Goal: Task Accomplishment & Management: Use online tool/utility

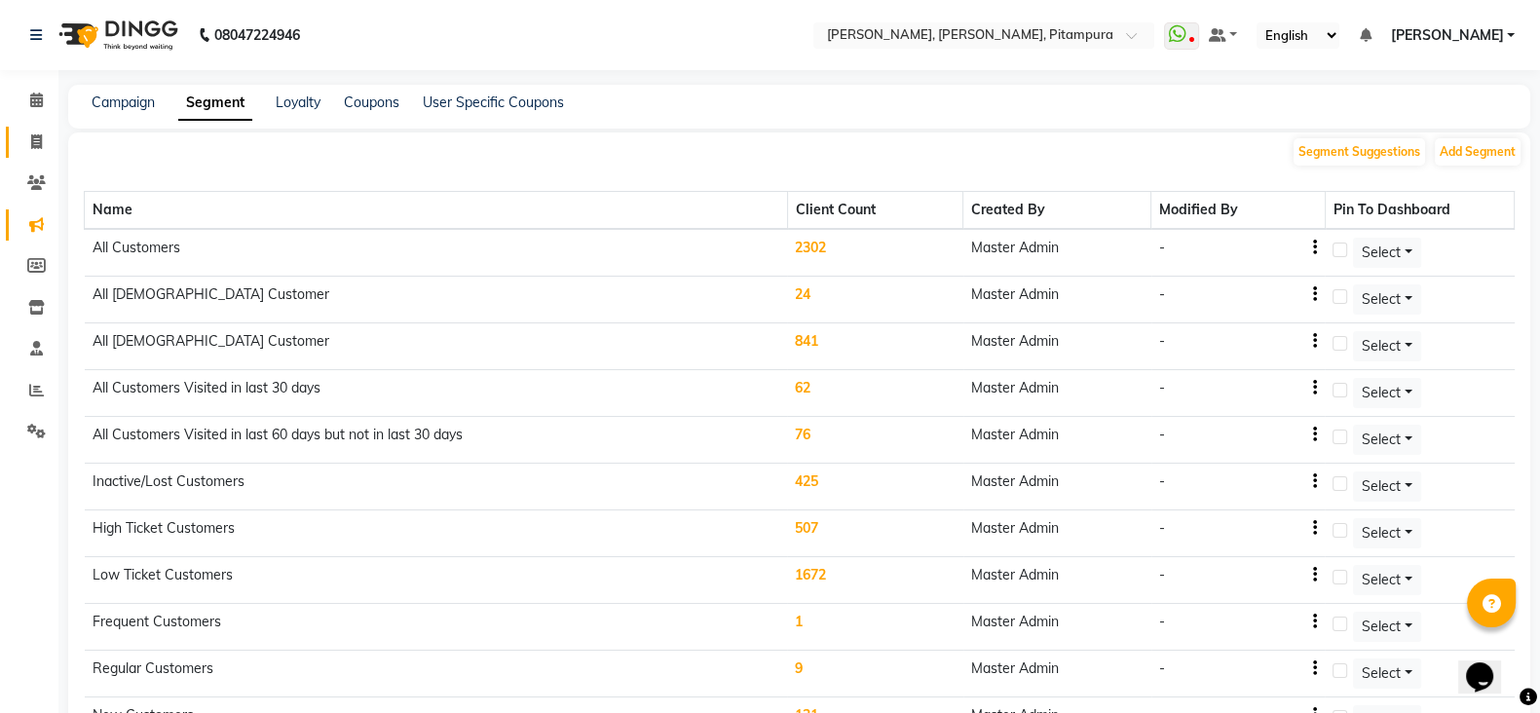
click at [34, 140] on icon at bounding box center [36, 141] width 11 height 15
select select "4953"
select select "service"
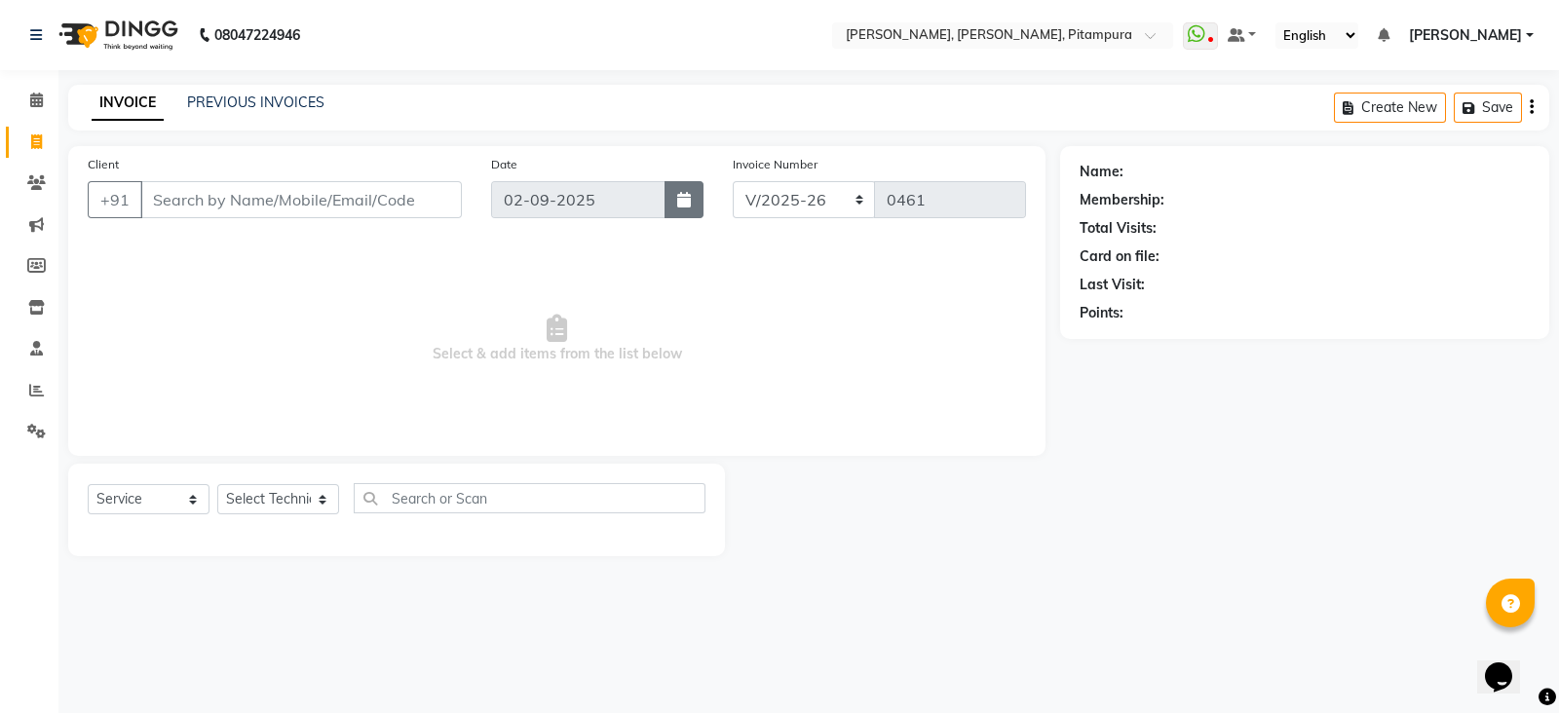
click at [674, 208] on button "button" at bounding box center [683, 199] width 39 height 37
select select "9"
select select "2025"
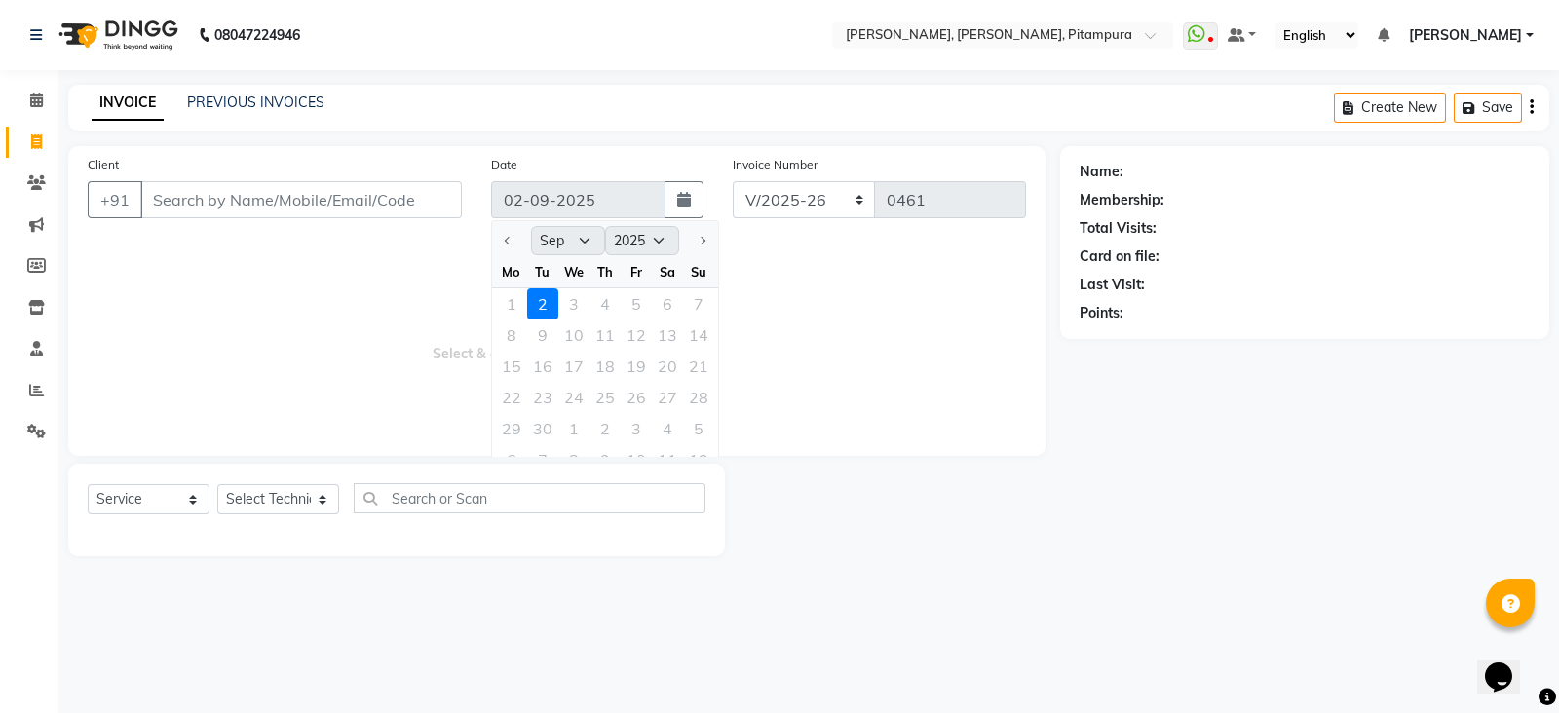
click at [510, 304] on div "1 2 3 4 5 6 7" at bounding box center [605, 303] width 226 height 31
click at [384, 268] on span "Select & add items from the list below" at bounding box center [557, 339] width 938 height 195
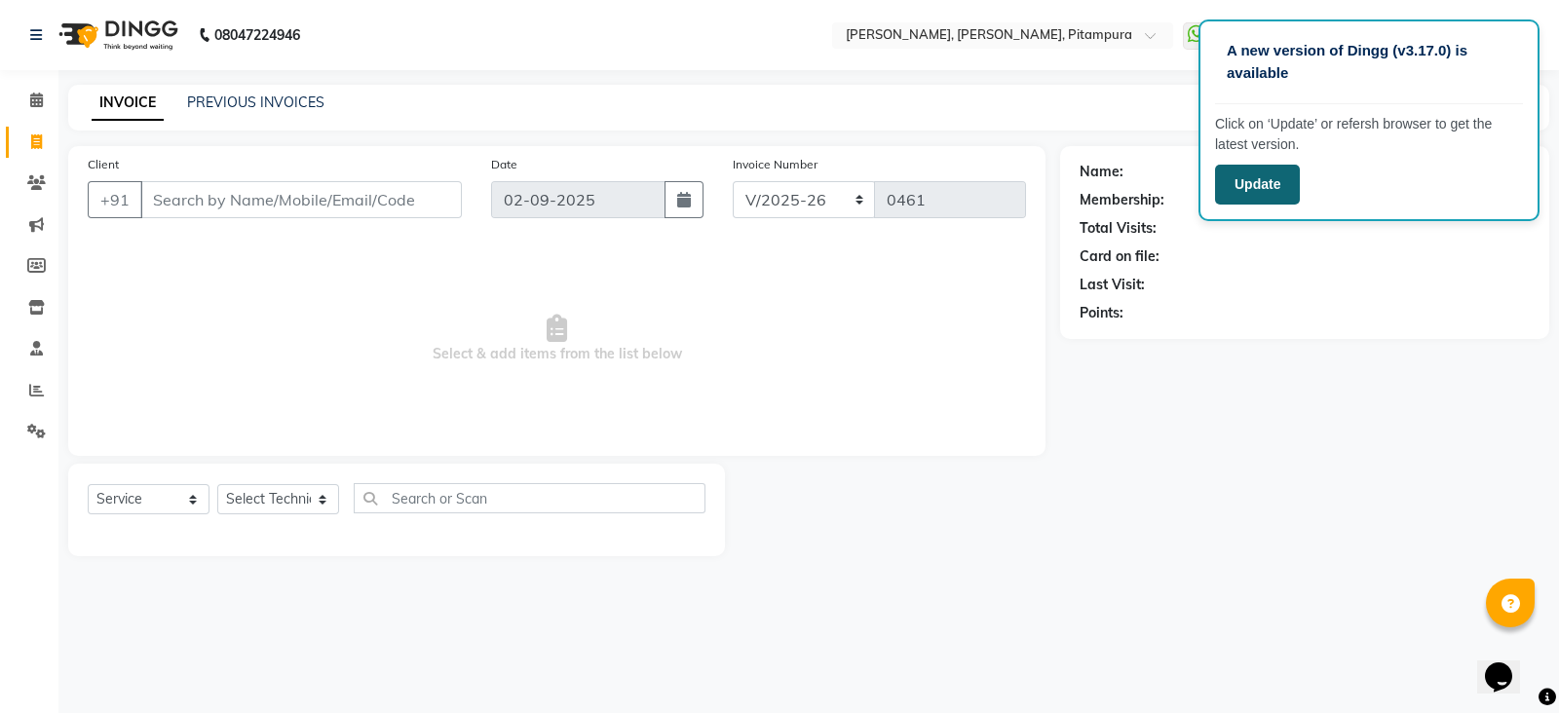
click at [1233, 187] on button "Update" at bounding box center [1257, 185] width 85 height 40
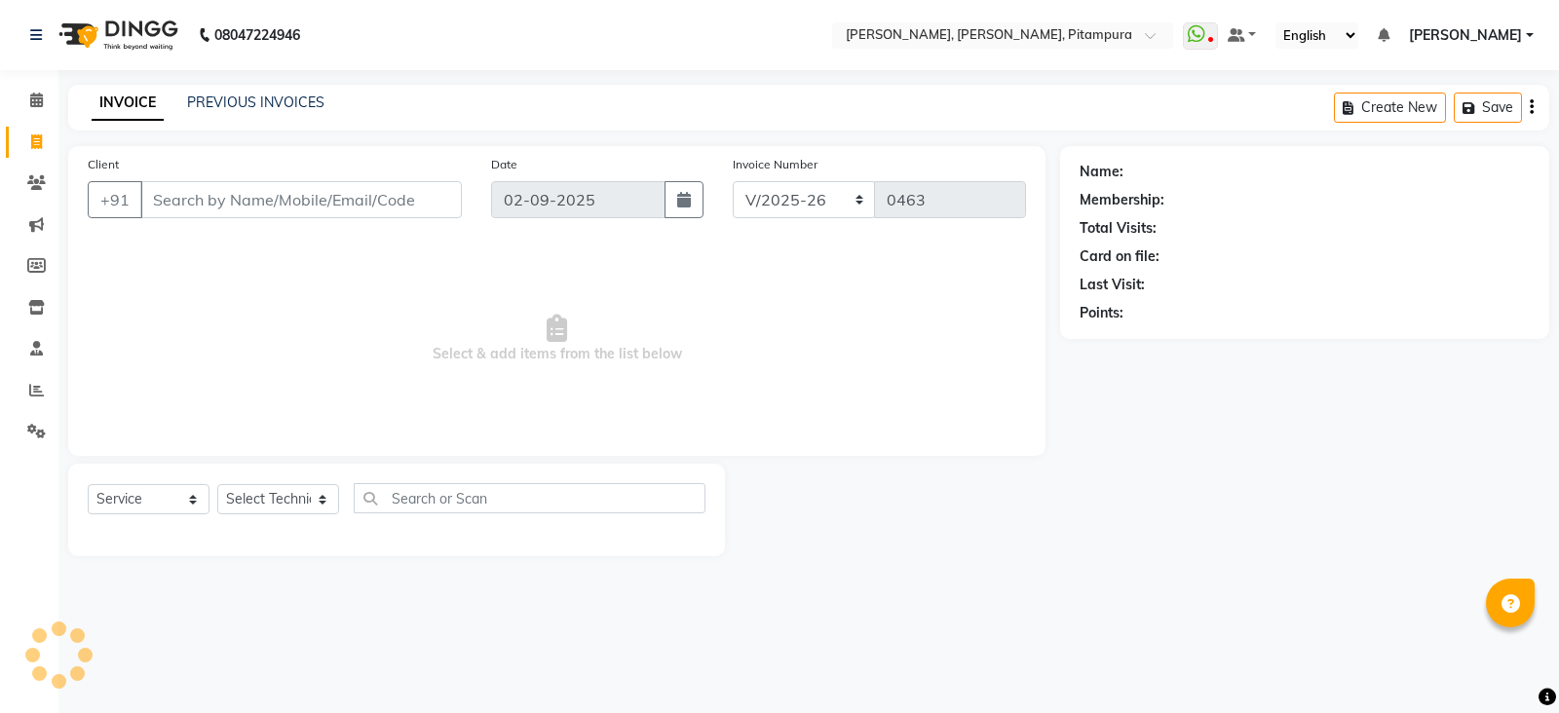
select select "4953"
select select "service"
